Goal: Check status: Check status

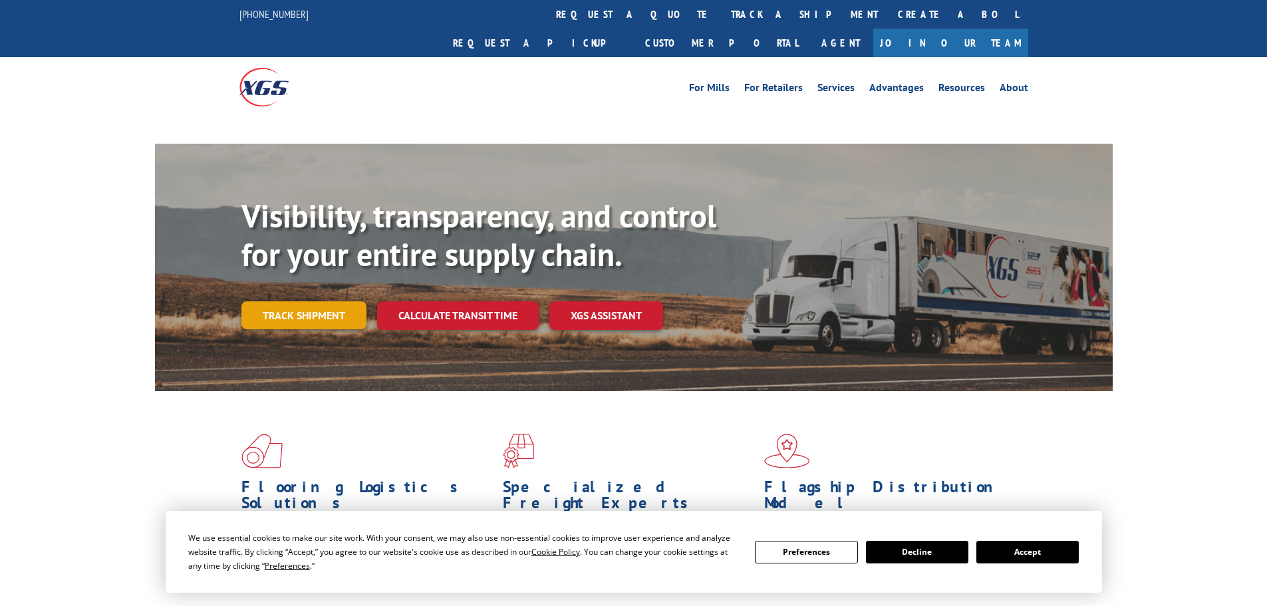
click at [322, 301] on link "Track shipment" at bounding box center [303, 315] width 125 height 28
click at [327, 301] on link "Track shipment" at bounding box center [303, 315] width 125 height 28
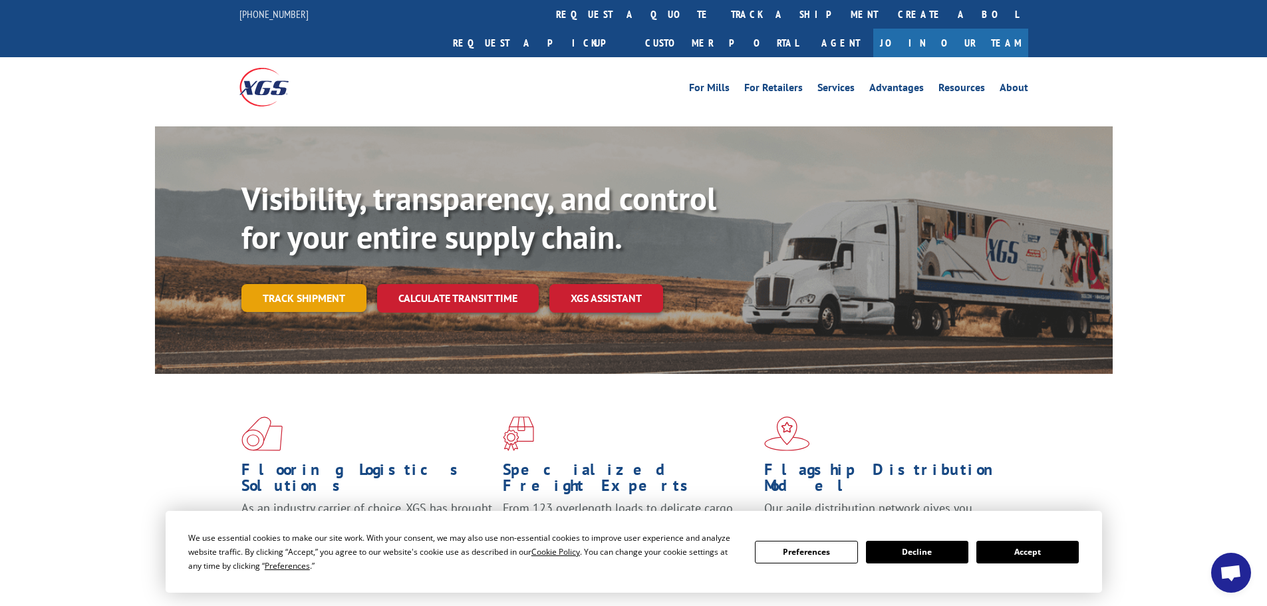
click at [301, 284] on link "Track shipment" at bounding box center [303, 298] width 125 height 28
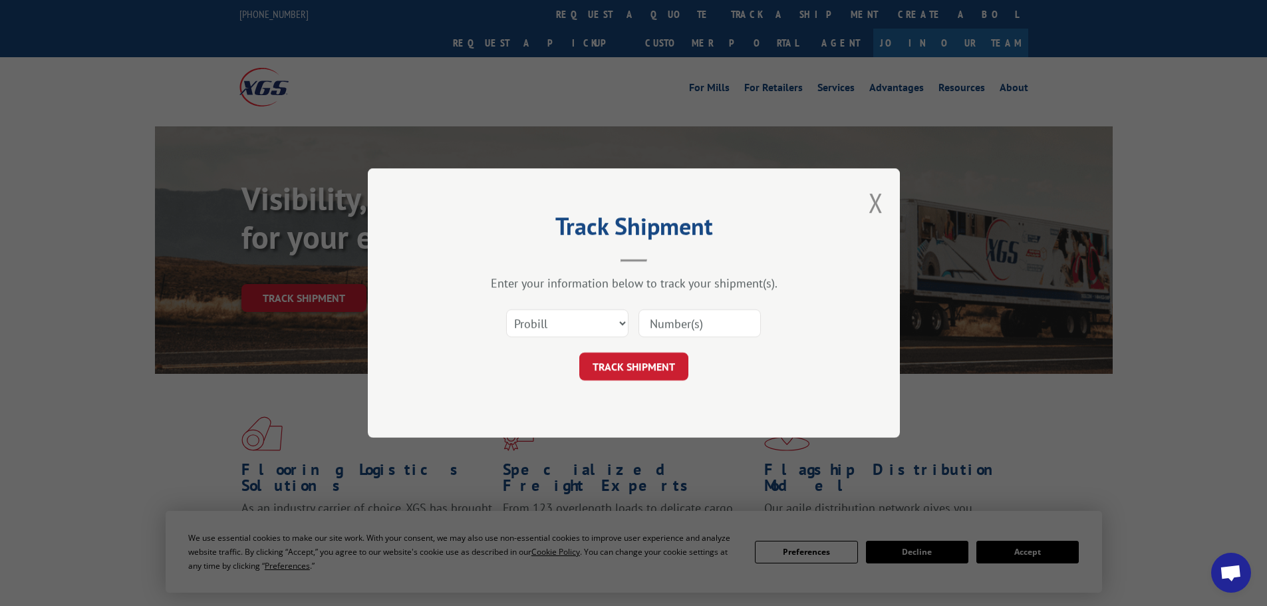
click at [671, 325] on input at bounding box center [700, 323] width 122 height 28
paste input "16755549"
type input "16755549"
click at [630, 384] on div "Track Shipment Enter your information below to track your shipment(s). Select c…" at bounding box center [634, 302] width 532 height 269
click at [629, 378] on button "TRACK SHIPMENT" at bounding box center [633, 367] width 109 height 28
